Goal: Task Accomplishment & Management: Use online tool/utility

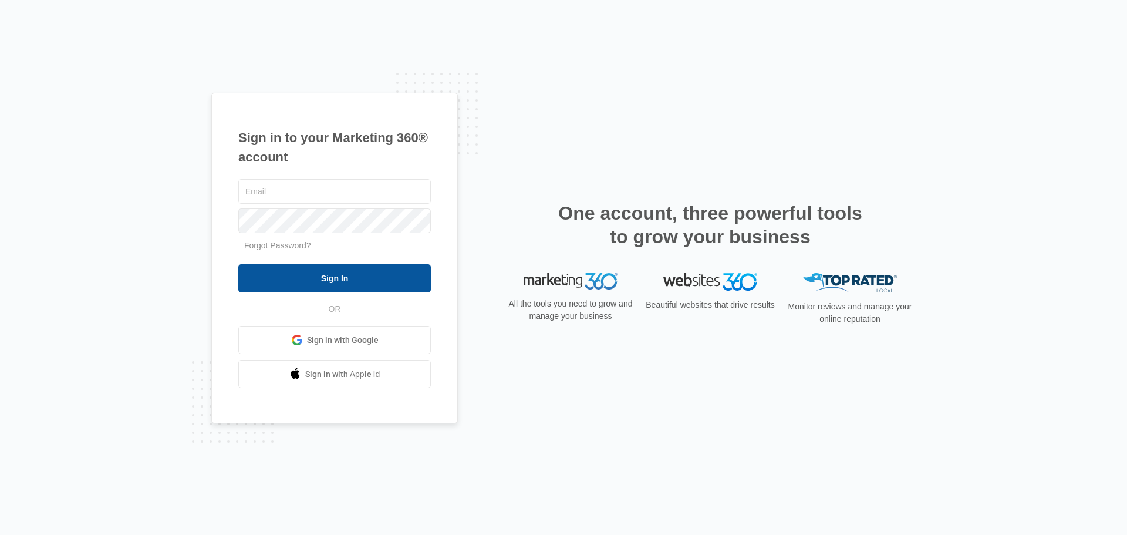
type input "[EMAIL_ADDRESS][DOMAIN_NAME]"
click at [342, 268] on input "Sign In" at bounding box center [334, 278] width 193 height 28
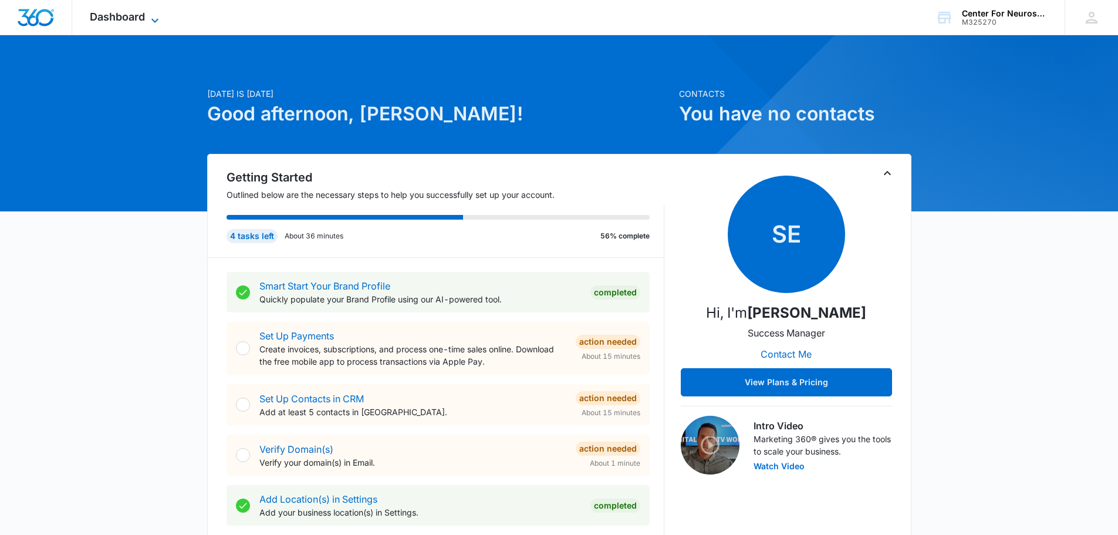
click at [153, 17] on icon at bounding box center [155, 21] width 14 height 14
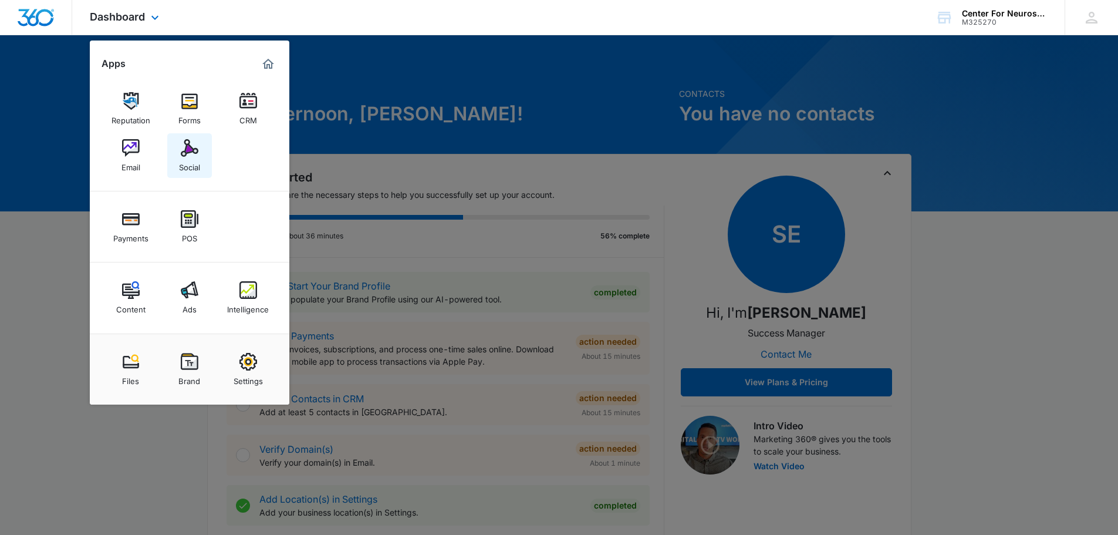
click at [193, 151] on img at bounding box center [190, 148] width 18 height 18
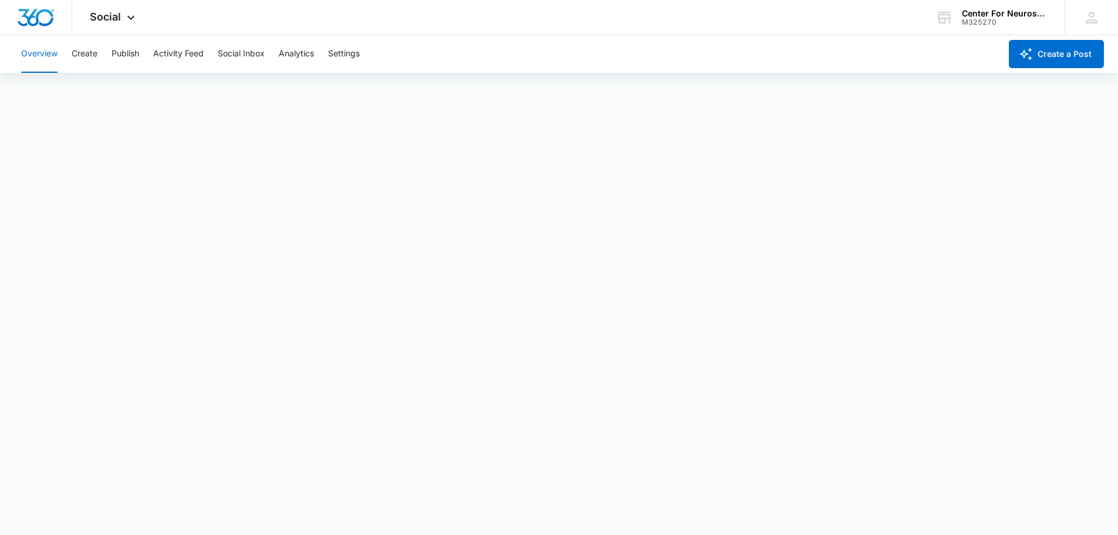
scroll to position [3, 0]
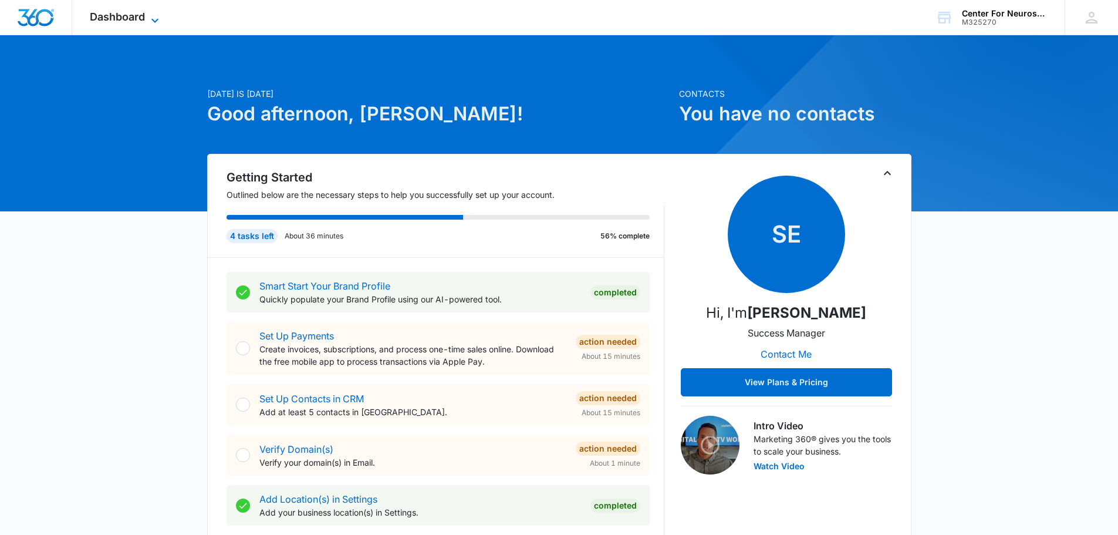
click at [151, 18] on icon at bounding box center [155, 21] width 14 height 14
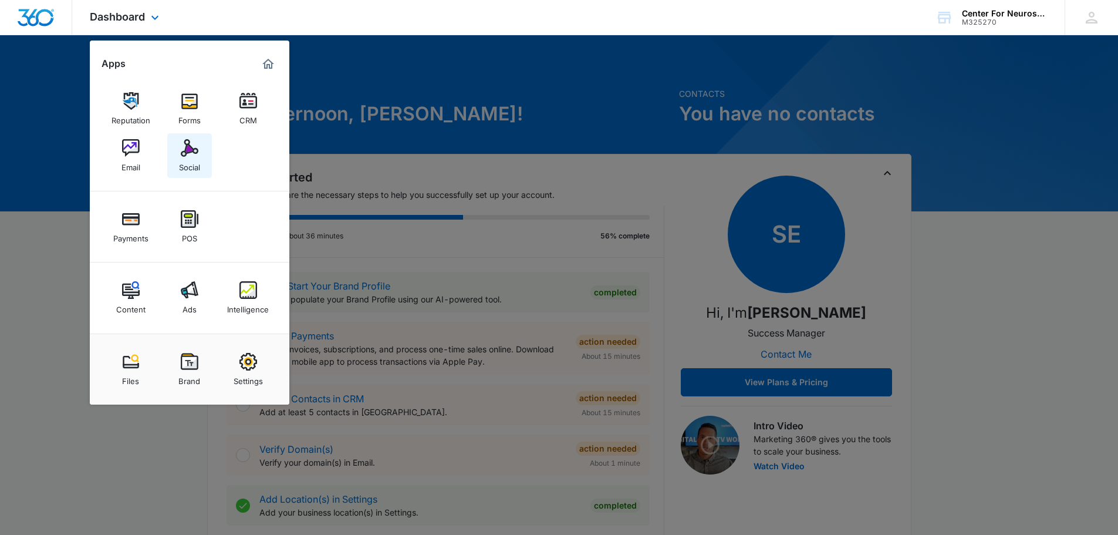
click at [194, 159] on div "Social" at bounding box center [189, 164] width 21 height 15
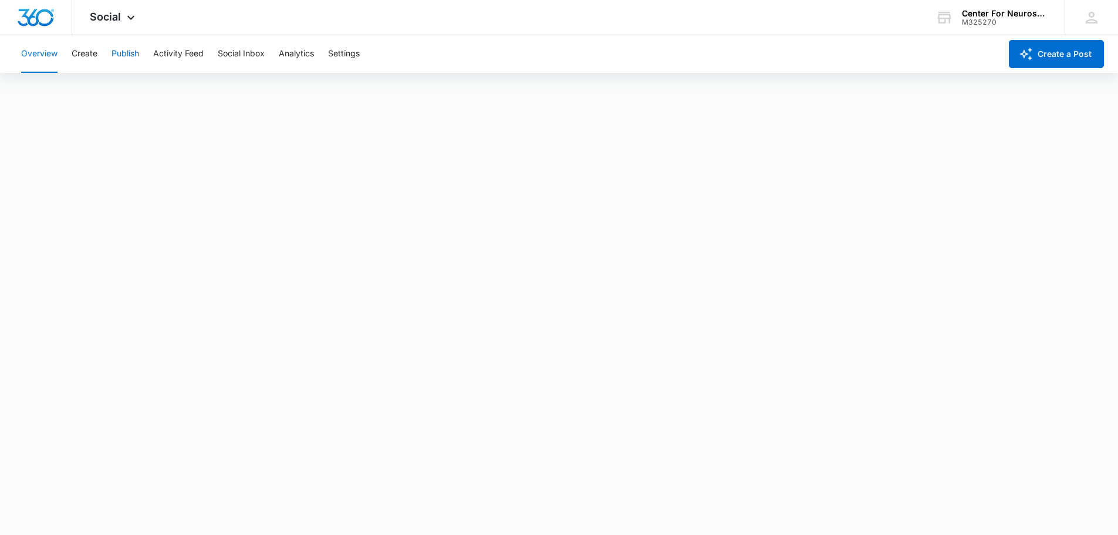
click at [123, 53] on button "Publish" at bounding box center [126, 54] width 28 height 38
click at [248, 53] on button "Social Inbox" at bounding box center [241, 54] width 47 height 38
click at [346, 52] on button "Settings" at bounding box center [344, 54] width 32 height 38
click at [86, 50] on button "Create" at bounding box center [85, 54] width 26 height 38
